Goal: Task Accomplishment & Management: Use online tool/utility

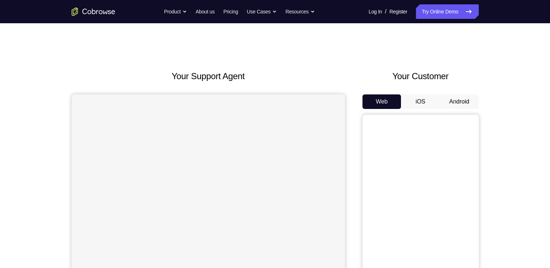
click at [463, 97] on button "Android" at bounding box center [459, 102] width 39 height 15
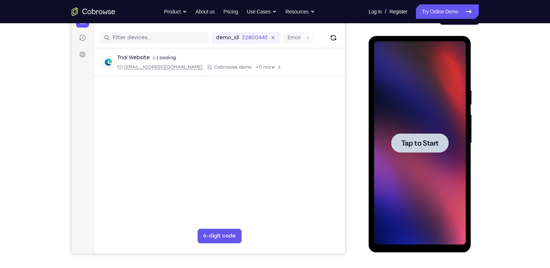
click at [413, 144] on span "Tap to Start" at bounding box center [420, 143] width 37 height 7
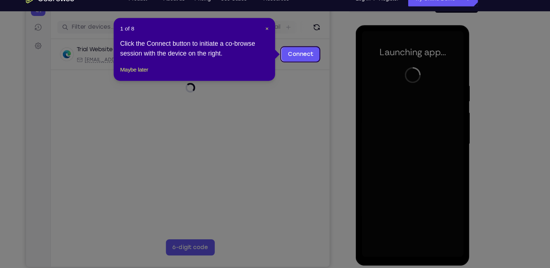
scroll to position [84, 0]
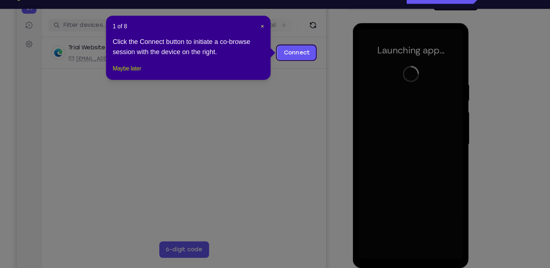
click at [182, 80] on button "Maybe later" at bounding box center [168, 76] width 25 height 9
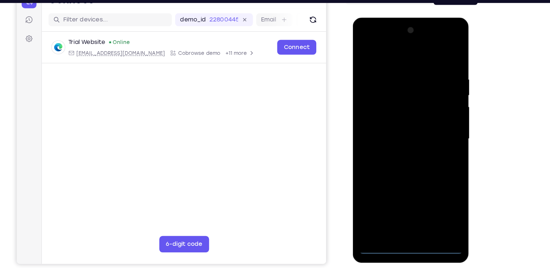
scroll to position [84, 0]
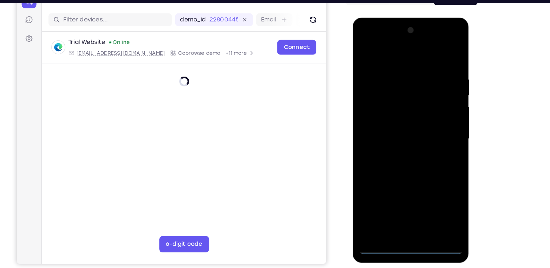
click at [407, 219] on div at bounding box center [405, 125] width 92 height 204
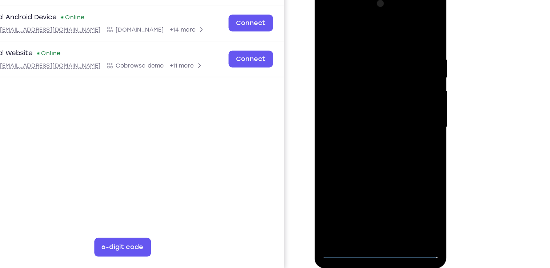
click at [368, 193] on div at bounding box center [366, 97] width 92 height 204
click at [396, 157] on div at bounding box center [366, 97] width 92 height 204
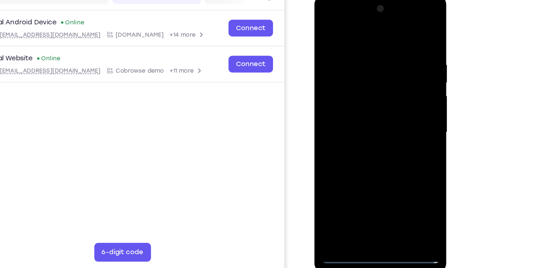
click at [324, 18] on div at bounding box center [366, 102] width 92 height 204
click at [397, 95] on div at bounding box center [366, 102] width 92 height 204
click at [357, 115] on div at bounding box center [366, 102] width 92 height 204
click at [366, 91] on div at bounding box center [366, 102] width 92 height 204
click at [381, 88] on div at bounding box center [366, 102] width 92 height 204
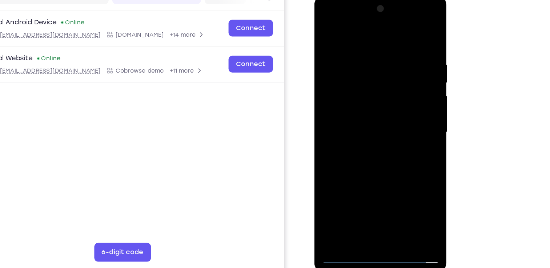
click at [369, 104] on div at bounding box center [366, 102] width 92 height 204
click at [363, 126] on div at bounding box center [366, 102] width 92 height 204
drag, startPoint x: 345, startPoint y: 29, endPoint x: 346, endPoint y: -22, distance: 51.7
click at [346, 0] on html "Online web based iOS Simulators and Android Emulators. Run iPhone, iPad, Mobile…" at bounding box center [367, 104] width 104 height 218
click at [373, 126] on div at bounding box center [366, 102] width 92 height 204
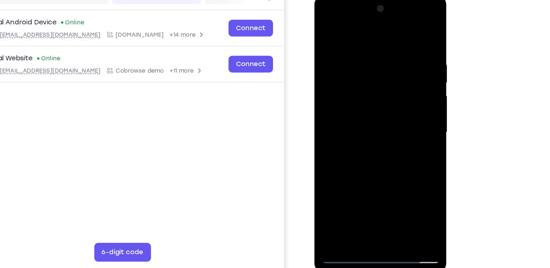
click at [390, 135] on div at bounding box center [366, 102] width 92 height 204
click at [408, 178] on div at bounding box center [366, 102] width 92 height 204
click at [354, 49] on div at bounding box center [366, 102] width 92 height 204
click at [331, 70] on div at bounding box center [366, 102] width 92 height 204
click at [402, 185] on div at bounding box center [366, 102] width 92 height 204
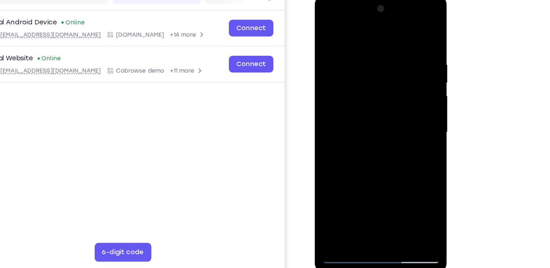
click at [404, 186] on div at bounding box center [366, 102] width 92 height 204
click at [394, 184] on div at bounding box center [366, 102] width 92 height 204
click at [404, 33] on div at bounding box center [366, 102] width 92 height 204
click at [386, 190] on div at bounding box center [366, 102] width 92 height 204
click at [389, 143] on div at bounding box center [366, 102] width 92 height 204
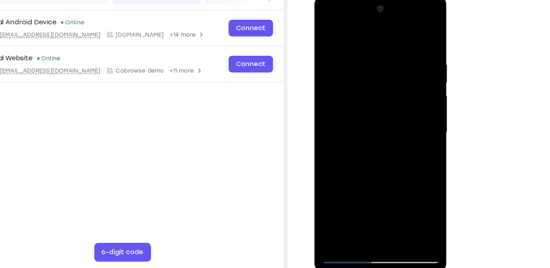
click at [373, 101] on div at bounding box center [366, 102] width 92 height 204
click at [356, 183] on div at bounding box center [366, 102] width 92 height 204
click at [399, 120] on div at bounding box center [366, 102] width 92 height 204
click at [326, 30] on div at bounding box center [366, 102] width 92 height 204
click at [361, 131] on div at bounding box center [366, 102] width 92 height 204
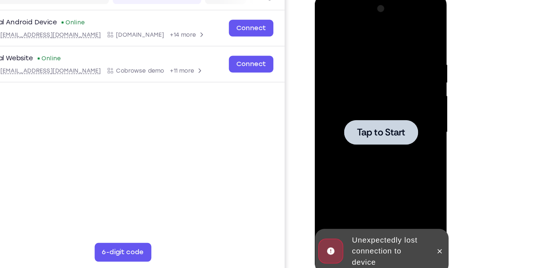
click at [373, 104] on span "Tap to Start" at bounding box center [366, 101] width 37 height 7
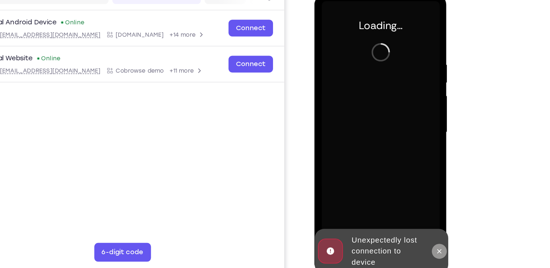
click at [410, 195] on icon at bounding box center [412, 194] width 6 height 6
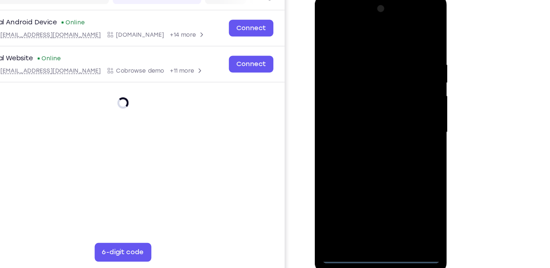
click at [367, 197] on div at bounding box center [366, 102] width 92 height 204
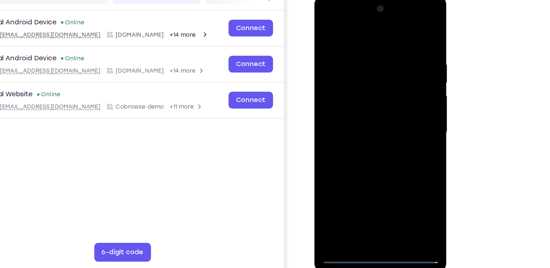
click at [366, 198] on div at bounding box center [366, 102] width 92 height 204
click at [393, 164] on div at bounding box center [366, 102] width 92 height 204
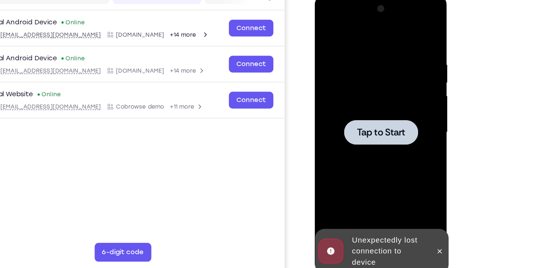
click at [366, 105] on span "Tap to Start" at bounding box center [366, 101] width 37 height 7
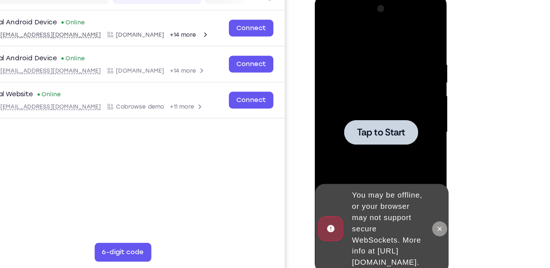
click at [413, 174] on icon at bounding box center [412, 177] width 6 height 6
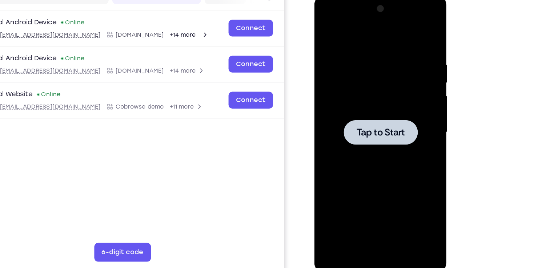
click at [355, 107] on div at bounding box center [365, 101] width 57 height 19
click at [377, 98] on span "Tap to Start" at bounding box center [365, 101] width 37 height 7
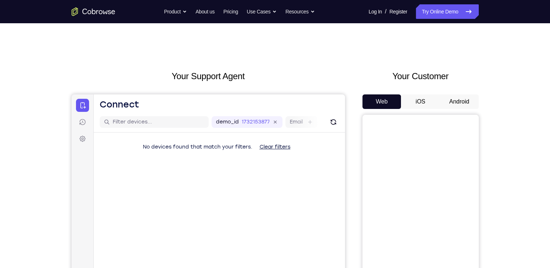
click at [445, 105] on button "Android" at bounding box center [459, 102] width 39 height 15
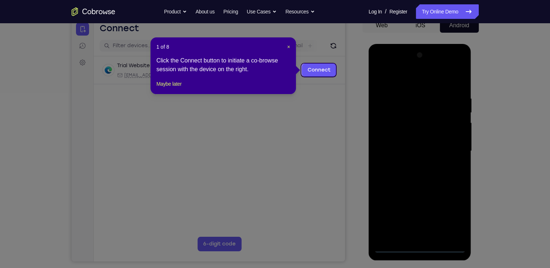
click at [520, 7] on nav "Go back Powerful, Flexible and Trustworthy. Avoid all extra friction for both A…" at bounding box center [275, 11] width 550 height 23
click at [175, 88] on button "Maybe later" at bounding box center [168, 84] width 25 height 9
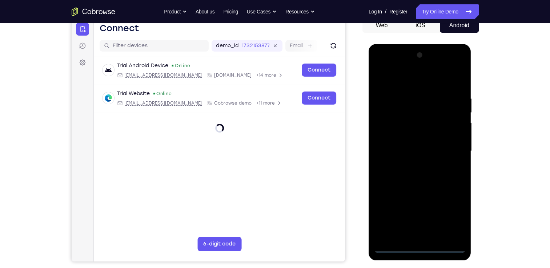
click at [419, 246] on div at bounding box center [420, 151] width 92 height 204
click at [448, 217] on div at bounding box center [420, 151] width 92 height 204
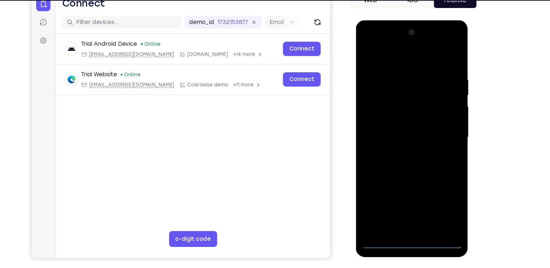
scroll to position [80, 0]
click at [367, 44] on div at bounding box center [408, 127] width 92 height 204
click at [443, 129] on div at bounding box center [408, 127] width 92 height 204
click at [414, 213] on div at bounding box center [408, 127] width 92 height 204
click at [385, 118] on div at bounding box center [408, 127] width 92 height 204
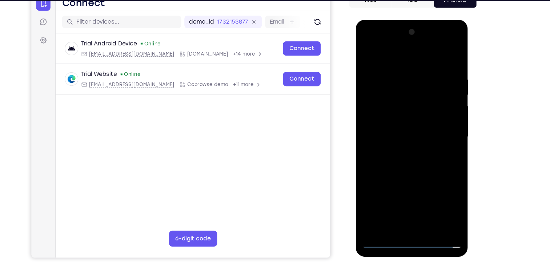
click at [392, 114] on div at bounding box center [408, 127] width 92 height 204
click at [396, 122] on div at bounding box center [408, 127] width 92 height 204
click at [406, 127] on div at bounding box center [408, 127] width 92 height 204
click at [416, 154] on div at bounding box center [408, 127] width 92 height 204
click at [435, 145] on div at bounding box center [408, 127] width 92 height 204
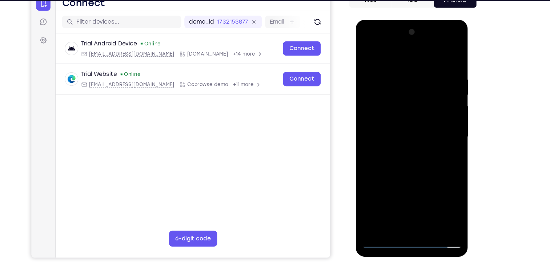
drag, startPoint x: 407, startPoint y: 57, endPoint x: 410, endPoint y: 23, distance: 34.0
click at [410, 23] on div at bounding box center [407, 128] width 103 height 217
click at [414, 155] on div at bounding box center [408, 127] width 92 height 204
click at [411, 158] on div at bounding box center [408, 127] width 92 height 204
click at [450, 205] on div at bounding box center [408, 127] width 92 height 204
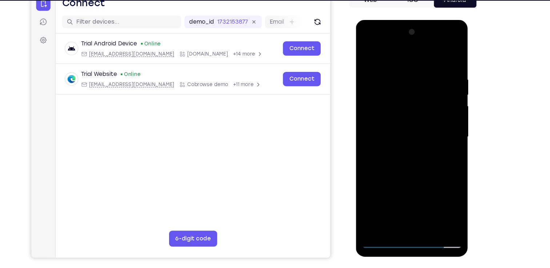
click at [400, 76] on div at bounding box center [408, 127] width 92 height 204
click at [445, 54] on div at bounding box center [408, 127] width 92 height 204
click at [422, 209] on div at bounding box center [408, 127] width 92 height 204
click at [400, 163] on div at bounding box center [408, 127] width 92 height 204
drag, startPoint x: 409, startPoint y: 164, endPoint x: 408, endPoint y: 118, distance: 45.5
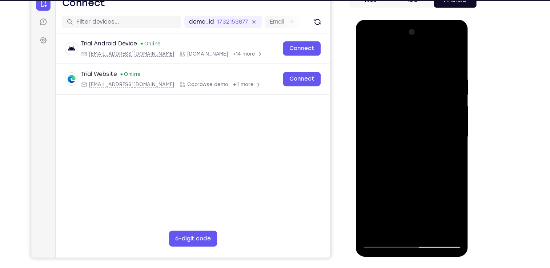
click at [408, 118] on div at bounding box center [408, 127] width 92 height 204
click at [368, 52] on div at bounding box center [408, 127] width 92 height 204
drag, startPoint x: 393, startPoint y: 144, endPoint x: 383, endPoint y: 224, distance: 80.6
click at [383, 224] on div at bounding box center [408, 127] width 92 height 204
click at [398, 76] on div at bounding box center [408, 127] width 92 height 204
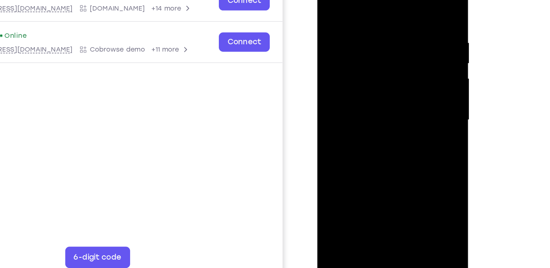
scroll to position [79, 0]
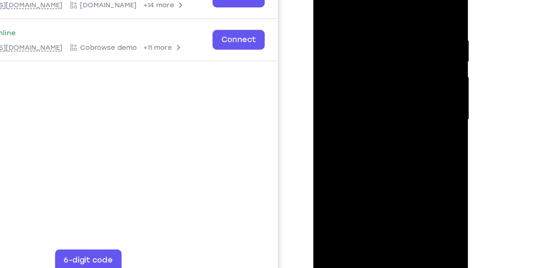
drag, startPoint x: 398, startPoint y: 49, endPoint x: 271, endPoint y: 107, distance: 139.7
click at [314, 107] on html "Online web based iOS Simulators and Android Emulators. Run iPhone, iPad, Mobile…" at bounding box center [366, 67] width 104 height 218
drag, startPoint x: 404, startPoint y: 62, endPoint x: 293, endPoint y: 62, distance: 111.0
click at [314, 62] on html "Online web based iOS Simulators and Android Emulators. Run iPhone, iPad, Mobile…" at bounding box center [366, 67] width 104 height 218
drag, startPoint x: 389, startPoint y: 40, endPoint x: 287, endPoint y: 36, distance: 101.2
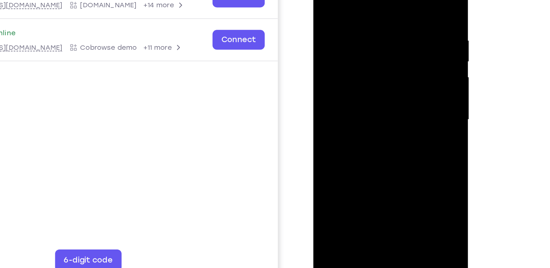
click at [314, 36] on html "Online web based iOS Simulators and Android Emulators. Run iPhone, iPad, Mobile…" at bounding box center [366, 67] width 104 height 218
drag, startPoint x: 403, startPoint y: 51, endPoint x: 259, endPoint y: 53, distance: 143.7
click at [314, 53] on html "Online web based iOS Simulators and Android Emulators. Run iPhone, iPad, Mobile…" at bounding box center [366, 67] width 104 height 218
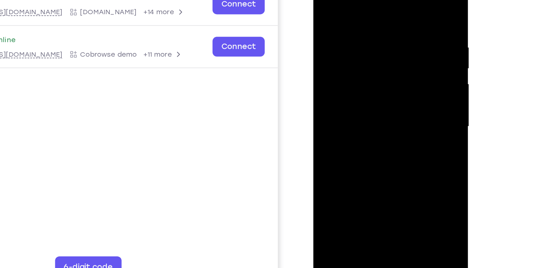
drag, startPoint x: 402, startPoint y: 103, endPoint x: 302, endPoint y: 101, distance: 100.0
click at [314, 101] on html "Online web based iOS Simulators and Android Emulators. Run iPhone, iPad, Mobile…" at bounding box center [366, 74] width 104 height 218
click at [402, 0] on div at bounding box center [365, 73] width 92 height 204
click at [330, 161] on div at bounding box center [365, 73] width 92 height 204
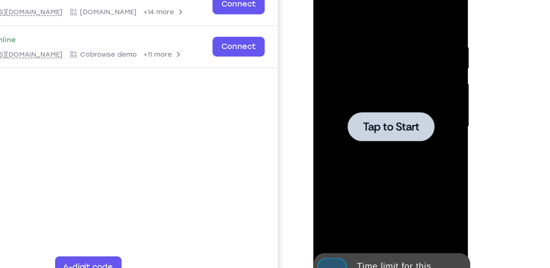
click at [361, 57] on div at bounding box center [365, 73] width 92 height 204
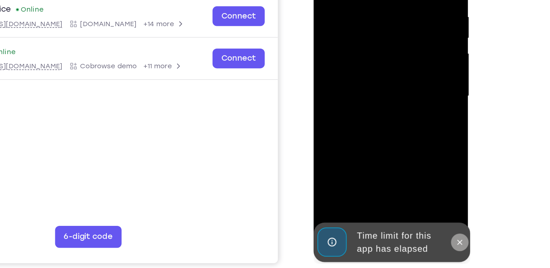
click at [410, 136] on icon at bounding box center [410, 138] width 6 height 6
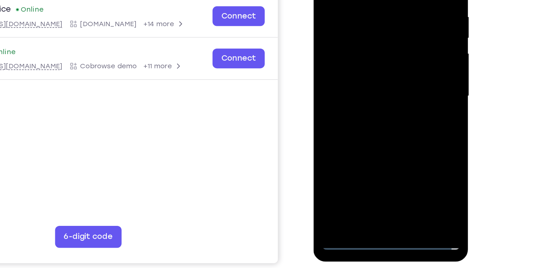
click at [367, 138] on div at bounding box center [365, 42] width 92 height 204
click at [394, 106] on div at bounding box center [365, 42] width 92 height 204
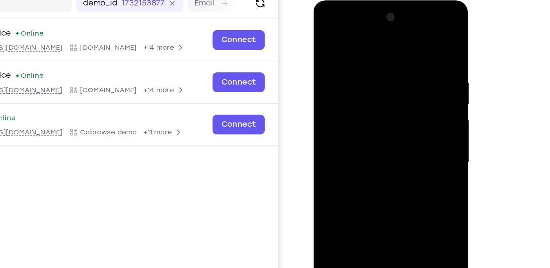
click at [324, 23] on div at bounding box center [365, 108] width 92 height 204
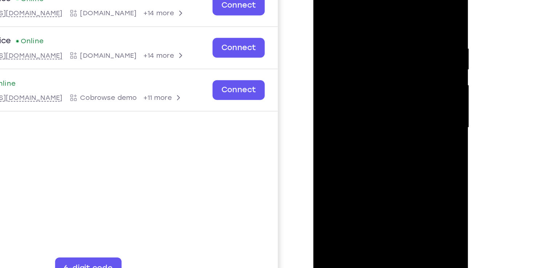
click at [395, 71] on div at bounding box center [365, 73] width 92 height 204
click at [359, 86] on div at bounding box center [365, 73] width 92 height 204
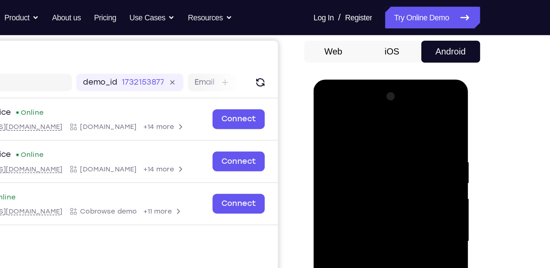
scroll to position [68, 0]
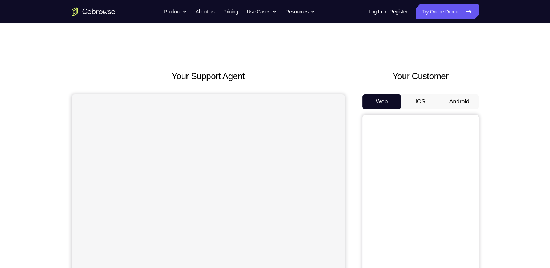
click at [453, 104] on button "Android" at bounding box center [459, 102] width 39 height 15
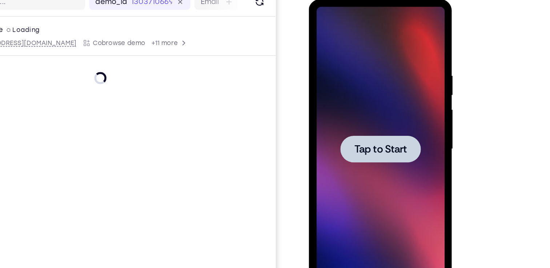
click at [368, 103] on span "Tap to Start" at bounding box center [360, 106] width 37 height 7
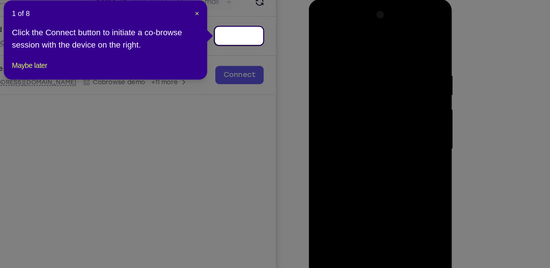
click at [166, 113] on div "1 of 8 × Click the Connect button to initiate a co-browse session with the devi…" at bounding box center [224, 84] width 146 height 57
click at [168, 107] on button "Maybe later" at bounding box center [168, 103] width 25 height 9
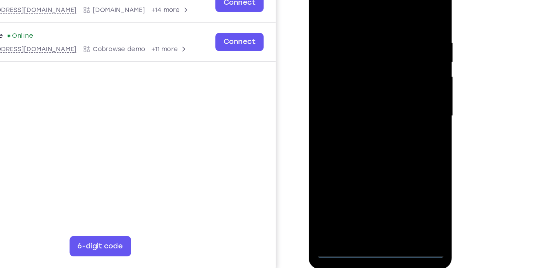
scroll to position [68, 0]
click at [352, 167] on div at bounding box center [361, 73] width 92 height 204
click at [360, 170] on div at bounding box center [361, 73] width 92 height 204
click at [393, 142] on div at bounding box center [361, 73] width 92 height 204
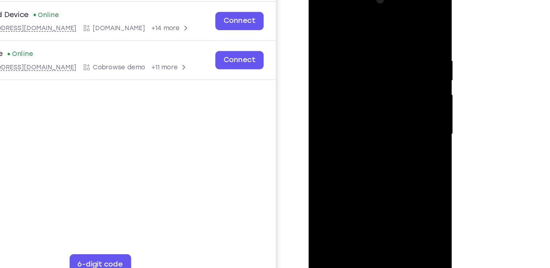
click at [322, 8] on div at bounding box center [361, 92] width 92 height 204
click at [394, 85] on div at bounding box center [361, 92] width 92 height 204
click at [349, 105] on div at bounding box center [361, 92] width 92 height 204
click at [365, 81] on div at bounding box center [361, 92] width 92 height 204
click at [363, 80] on div at bounding box center [361, 92] width 92 height 204
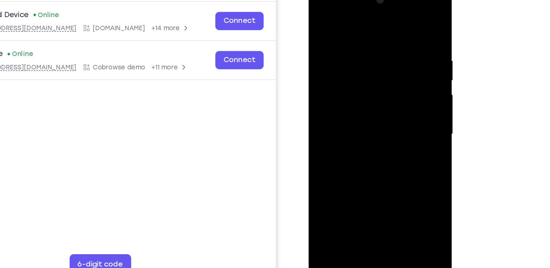
click at [357, 91] on div at bounding box center [361, 92] width 92 height 204
click at [378, 92] on div at bounding box center [361, 92] width 92 height 204
click at [372, 93] on div at bounding box center [361, 92] width 92 height 204
click at [363, 126] on div at bounding box center [361, 92] width 92 height 204
drag, startPoint x: 354, startPoint y: 23, endPoint x: 353, endPoint y: -7, distance: 29.8
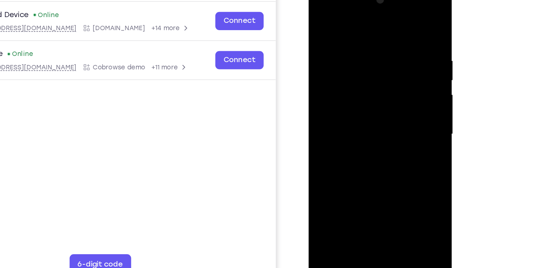
click at [353, 0] on div at bounding box center [361, 92] width 92 height 204
click at [403, 168] on div at bounding box center [361, 92] width 92 height 204
click at [349, 44] on div at bounding box center [361, 92] width 92 height 204
drag, startPoint x: 381, startPoint y: 107, endPoint x: 239, endPoint y: 112, distance: 141.6
click at [309, 112] on html "Online web based iOS Simulators and Android Emulators. Run iPhone, iPad, Mobile…" at bounding box center [361, 94] width 104 height 218
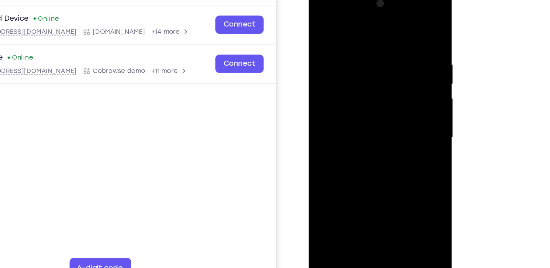
click at [398, 27] on div at bounding box center [361, 96] width 92 height 204
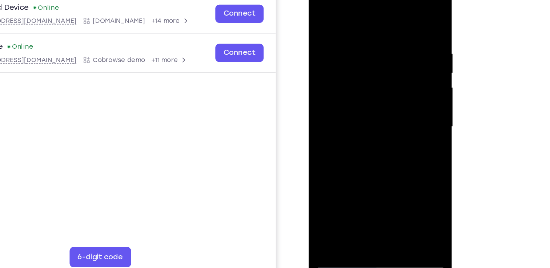
drag, startPoint x: 384, startPoint y: 122, endPoint x: 383, endPoint y: 21, distance: 100.8
click at [383, 21] on div at bounding box center [361, 85] width 92 height 204
drag, startPoint x: 372, startPoint y: 105, endPoint x: 362, endPoint y: 24, distance: 81.7
click at [362, 24] on div at bounding box center [361, 85] width 92 height 204
drag, startPoint x: 377, startPoint y: 160, endPoint x: 358, endPoint y: 29, distance: 132.7
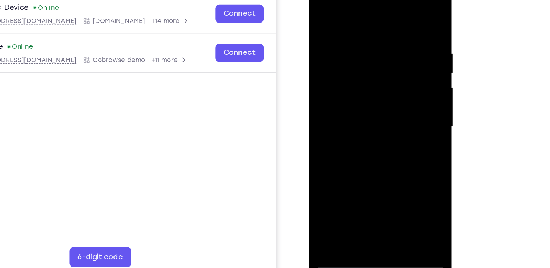
click at [358, 29] on div at bounding box center [361, 85] width 92 height 204
click at [401, 115] on div at bounding box center [361, 85] width 92 height 204
drag, startPoint x: 376, startPoint y: 151, endPoint x: 374, endPoint y: 66, distance: 85.5
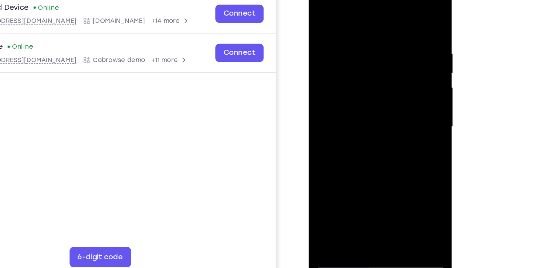
click at [374, 66] on div at bounding box center [361, 85] width 92 height 204
drag, startPoint x: 369, startPoint y: 146, endPoint x: 379, endPoint y: 72, distance: 74.5
click at [379, 72] on div at bounding box center [361, 85] width 92 height 204
drag, startPoint x: 374, startPoint y: 160, endPoint x: 375, endPoint y: 108, distance: 52.0
click at [375, 108] on div at bounding box center [361, 85] width 92 height 204
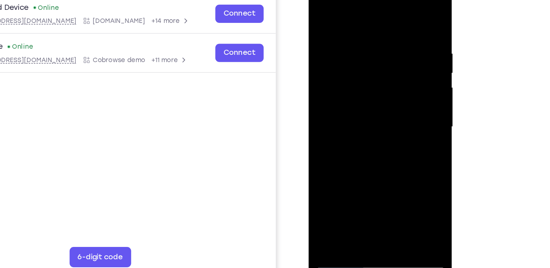
drag, startPoint x: 378, startPoint y: 83, endPoint x: 376, endPoint y: 138, distance: 54.9
click at [376, 138] on div at bounding box center [361, 85] width 92 height 204
click at [399, 72] on div at bounding box center [361, 85] width 92 height 204
drag, startPoint x: 378, startPoint y: 142, endPoint x: 381, endPoint y: 49, distance: 92.8
click at [381, 49] on div at bounding box center [361, 85] width 92 height 204
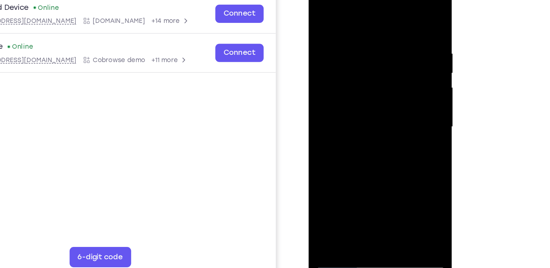
drag, startPoint x: 382, startPoint y: 147, endPoint x: 379, endPoint y: 106, distance: 41.2
click at [379, 106] on div at bounding box center [361, 85] width 92 height 204
drag, startPoint x: 387, startPoint y: 143, endPoint x: 388, endPoint y: 93, distance: 50.2
click at [388, 93] on div at bounding box center [361, 85] width 92 height 204
click at [403, 88] on div at bounding box center [361, 85] width 92 height 204
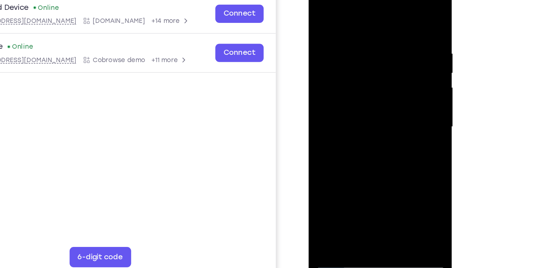
click at [402, 63] on div at bounding box center [361, 85] width 92 height 204
drag, startPoint x: 384, startPoint y: 132, endPoint x: 383, endPoint y: 48, distance: 84.8
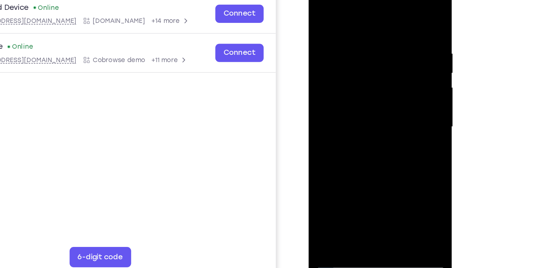
click at [383, 48] on div at bounding box center [361, 85] width 92 height 204
click at [323, 171] on div at bounding box center [361, 85] width 92 height 204
click at [344, 151] on div at bounding box center [361, 85] width 92 height 204
drag, startPoint x: 378, startPoint y: 60, endPoint x: 347, endPoint y: 199, distance: 142.4
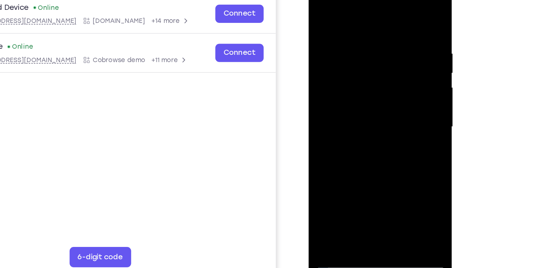
click at [347, 196] on html "Online web based iOS Simulators and Android Emulators. Run iPhone, iPad, Mobile…" at bounding box center [361, 86] width 104 height 218
drag, startPoint x: 375, startPoint y: 42, endPoint x: 347, endPoint y: 199, distance: 159.5
click at [347, 196] on html "Online web based iOS Simulators and Android Emulators. Run iPhone, iPad, Mobile…" at bounding box center [361, 86] width 104 height 218
drag, startPoint x: 371, startPoint y: 44, endPoint x: 384, endPoint y: 189, distance: 146.1
click at [384, 189] on div at bounding box center [360, 85] width 103 height 217
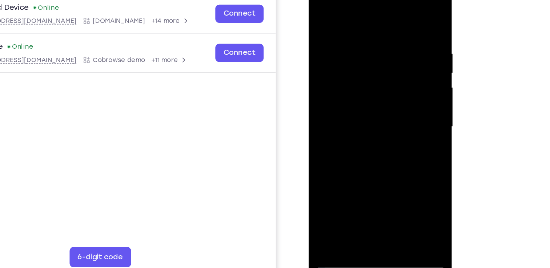
drag, startPoint x: 365, startPoint y: 74, endPoint x: 372, endPoint y: 154, distance: 80.0
click at [372, 154] on div at bounding box center [361, 85] width 92 height 204
click at [345, 25] on div at bounding box center [361, 85] width 92 height 204
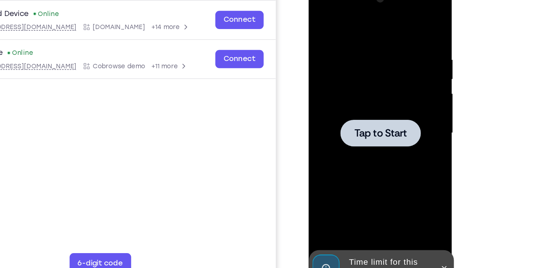
scroll to position [68, 0]
